Goal: Navigation & Orientation: Understand site structure

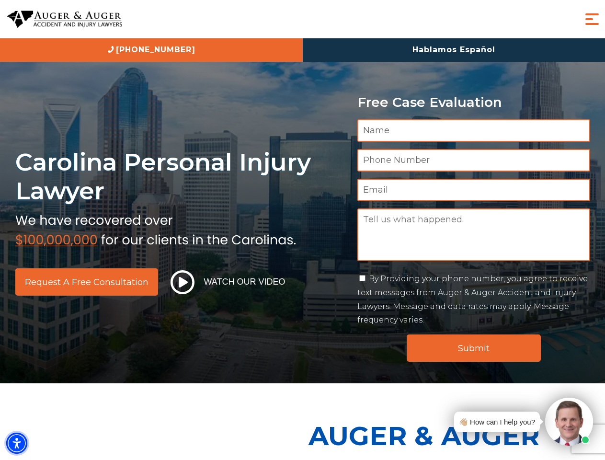
click at [17, 443] on img "Accessibility Menu" at bounding box center [16, 443] width 21 height 21
